Goal: Check status: Check status

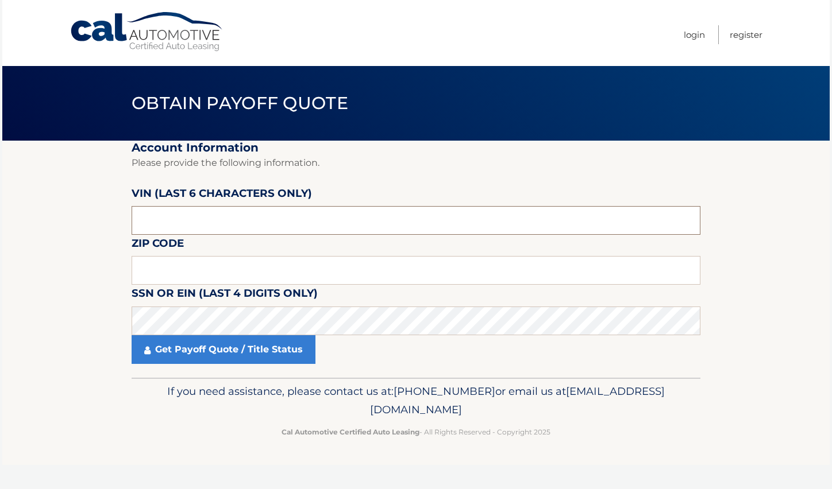
click at [321, 225] on input "text" at bounding box center [416, 220] width 569 height 29
paste input "312345"
type input "312345"
click at [163, 272] on input "text" at bounding box center [416, 270] width 569 height 29
drag, startPoint x: 212, startPoint y: 265, endPoint x: 829, endPoint y: 425, distance: 637.3
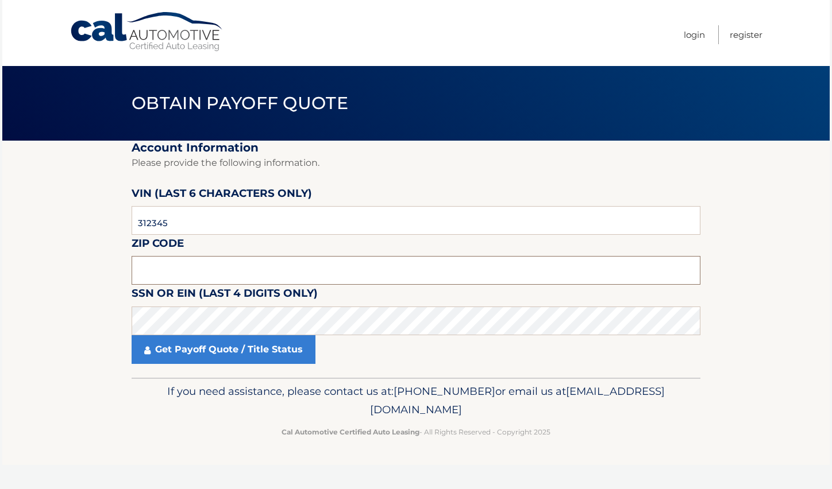
click at [212, 265] on input "text" at bounding box center [416, 270] width 569 height 29
click at [359, 267] on input "text" at bounding box center [416, 270] width 569 height 29
paste input "33178"
type input "33178"
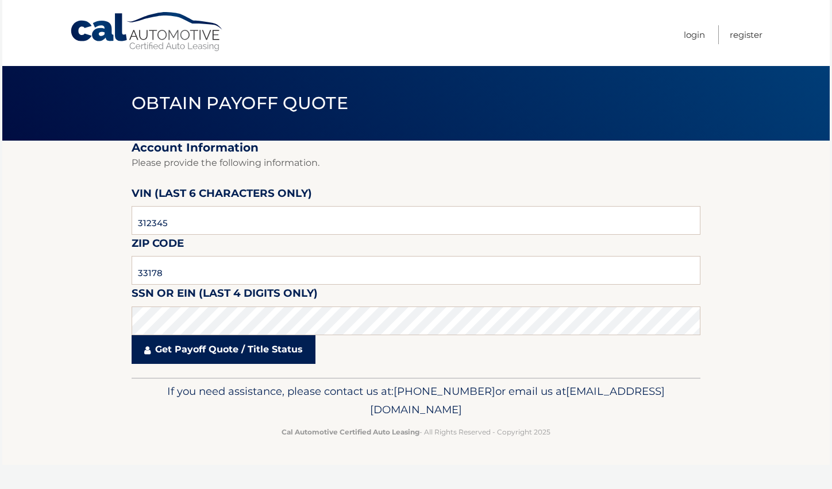
click at [258, 348] on link "Get Payoff Quote / Title Status" at bounding box center [224, 349] width 184 height 29
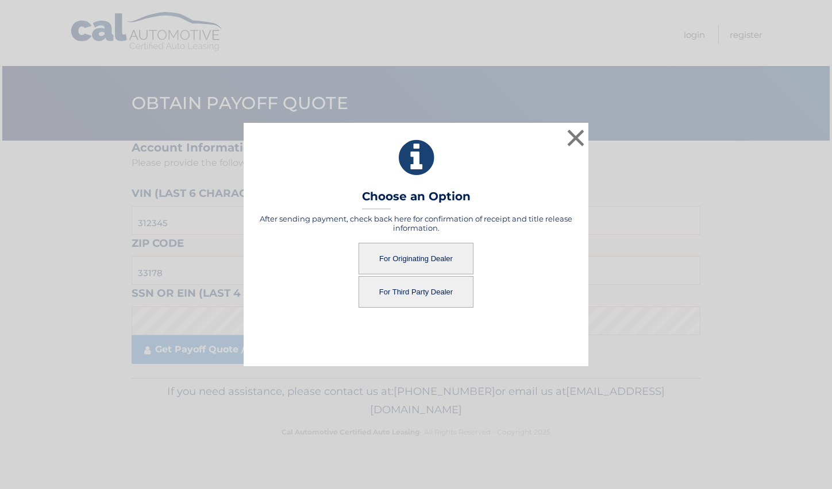
drag, startPoint x: 402, startPoint y: 256, endPoint x: 348, endPoint y: 234, distance: 57.5
click at [348, 234] on div "After sending payment, check back here for confirmation of receipt and title re…" at bounding box center [416, 261] width 316 height 94
click at [391, 263] on button "For Originating Dealer" at bounding box center [415, 259] width 115 height 32
click at [473, 217] on h5 "After sending payment, check back here for confirmation of receipt and title re…" at bounding box center [416, 223] width 316 height 18
click at [430, 253] on button "For Originating Dealer" at bounding box center [415, 259] width 115 height 32
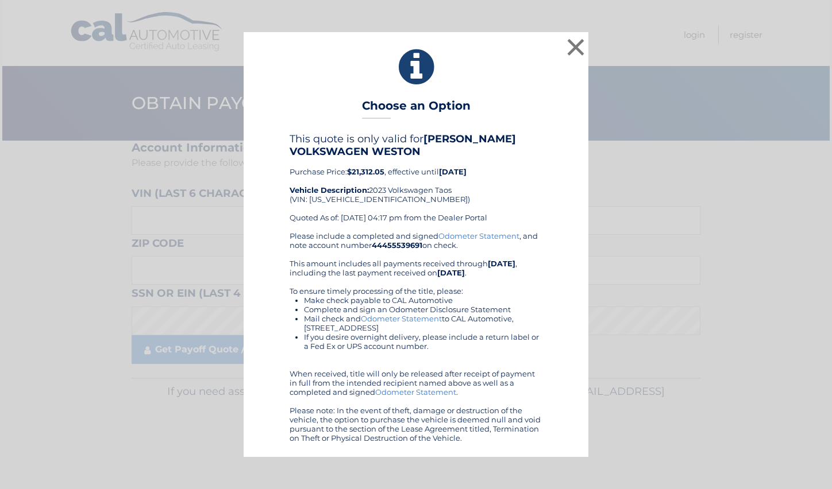
click at [432, 393] on link "Odometer Statement" at bounding box center [415, 392] width 81 height 9
click at [581, 42] on button "×" at bounding box center [575, 47] width 23 height 23
